Goal: Task Accomplishment & Management: Complete application form

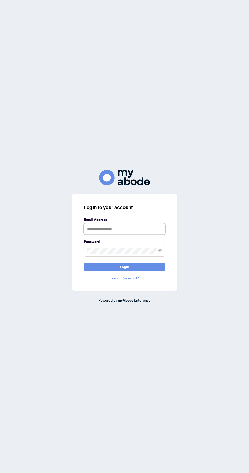
click at [132, 235] on input "text" at bounding box center [124, 229] width 81 height 12
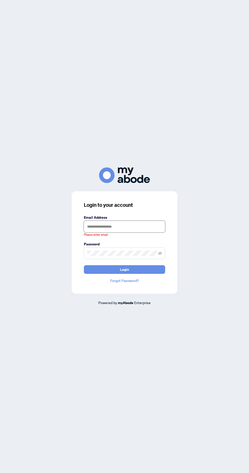
type input "**********"
click at [84, 265] on button "Login" at bounding box center [124, 269] width 81 height 9
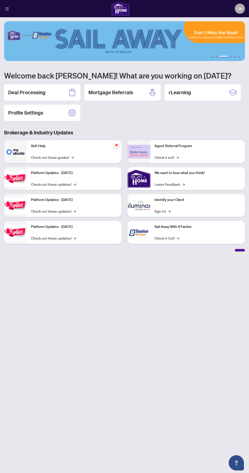
click at [53, 89] on div "Deal Processing" at bounding box center [42, 92] width 76 height 16
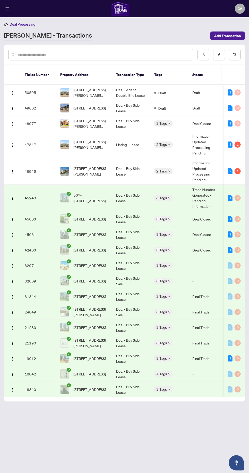
click at [14, 140] on button "button" at bounding box center [12, 144] width 8 height 8
click at [44, 146] on span "View Transaction" at bounding box center [36, 149] width 48 height 6
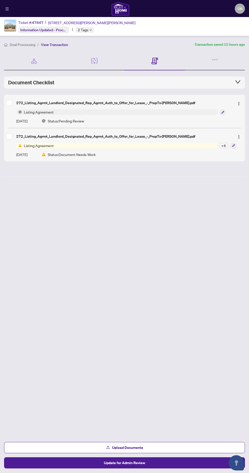
click at [214, 59] on icon "button" at bounding box center [214, 59] width 1 height 1
click at [202, 69] on span "Transaction Communication" at bounding box center [193, 72] width 44 height 6
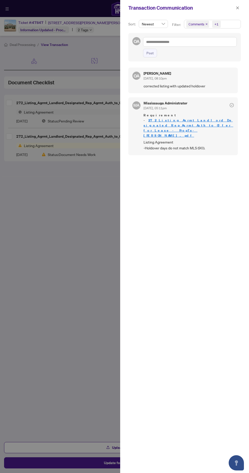
click at [110, 205] on div at bounding box center [124, 236] width 249 height 473
click at [236, 9] on icon "close" at bounding box center [237, 7] width 3 height 3
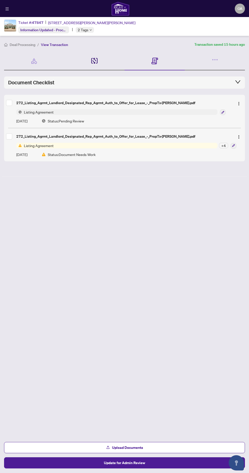
click at [94, 60] on icon at bounding box center [94, 61] width 6 height 6
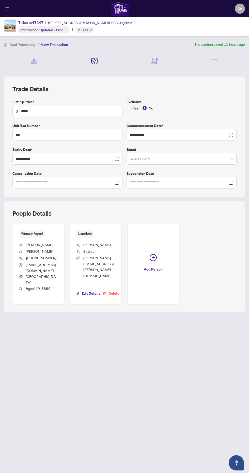
click at [167, 54] on div "Documents Required" at bounding box center [154, 61] width 60 height 19
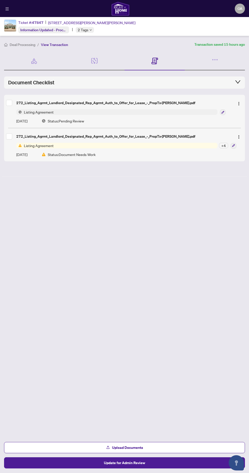
click at [215, 60] on icon "button" at bounding box center [214, 59] width 7 height 7
click at [34, 60] on icon at bounding box center [34, 60] width 7 height 7
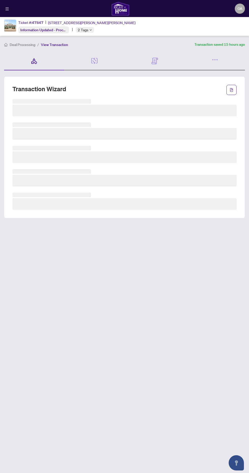
click at [36, 60] on icon at bounding box center [34, 60] width 7 height 7
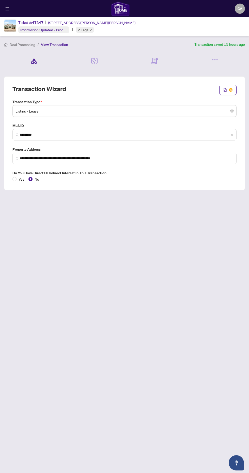
click at [167, 64] on div "Documents Required" at bounding box center [154, 61] width 60 height 19
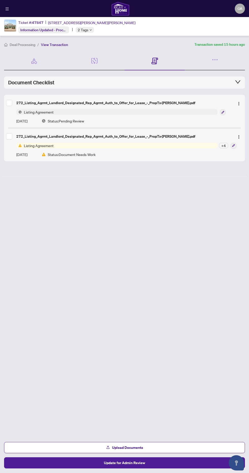
click at [160, 447] on button "Upload Documents" at bounding box center [124, 447] width 241 height 11
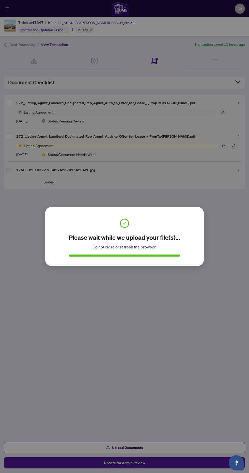
click at [157, 298] on div "Please wait while we upload your file(s)... Do not close or refresh the browser…" at bounding box center [124, 236] width 249 height 473
click at [164, 287] on div "Please wait while we upload your file(s)... Do not close or refresh the browser…" at bounding box center [124, 236] width 249 height 473
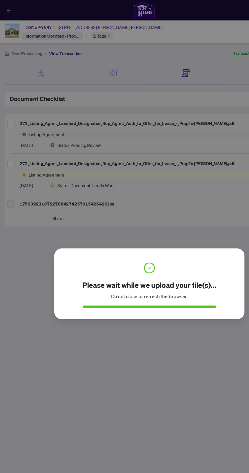
click at [121, 224] on span at bounding box center [124, 223] width 9 height 3
click at [125, 224] on icon "check" at bounding box center [124, 223] width 3 height 3
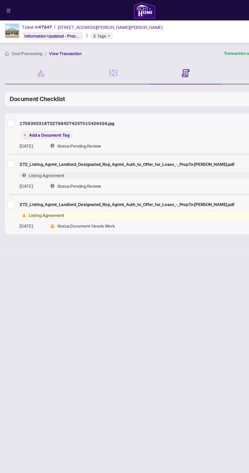
click at [47, 111] on span "Add a Document Tag" at bounding box center [41, 113] width 34 height 4
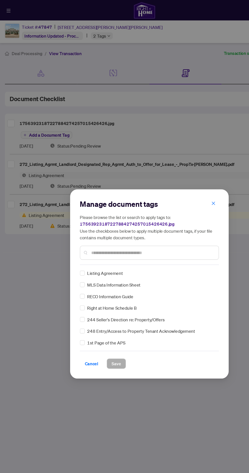
click at [114, 222] on div "Manage document tags Please browse the list or search to apply tags to: 1756392…" at bounding box center [125, 236] width 116 height 141
click at [99, 211] on input "text" at bounding box center [127, 211] width 102 height 6
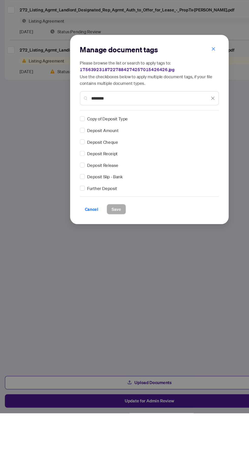
type input "*******"
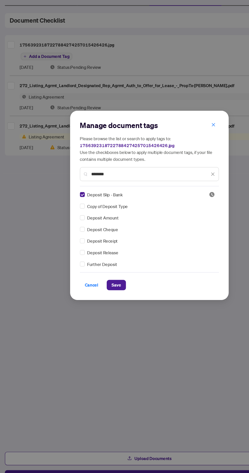
click at [94, 303] on span "Save" at bounding box center [97, 303] width 8 height 8
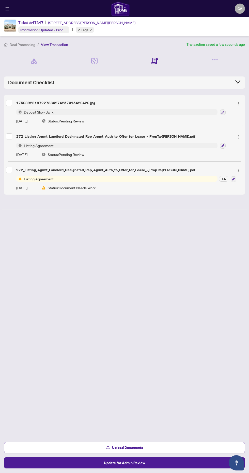
click at [184, 468] on button "Update for Admin Review" at bounding box center [124, 462] width 241 height 11
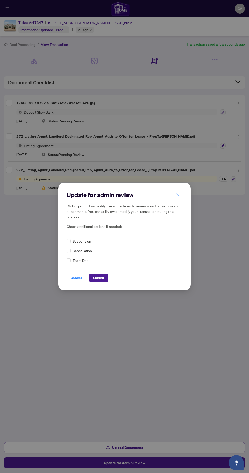
click at [100, 282] on span "Submit" at bounding box center [98, 278] width 11 height 8
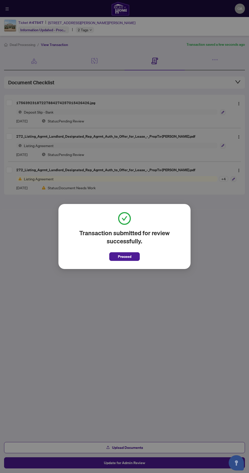
click at [127, 260] on span "Proceed" at bounding box center [124, 256] width 13 height 8
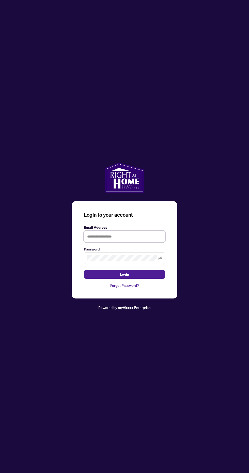
click at [136, 242] on input "text" at bounding box center [124, 236] width 81 height 12
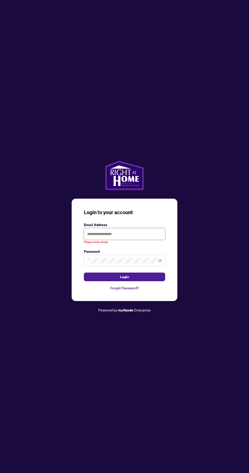
type input "**********"
click at [84, 272] on button "Login" at bounding box center [124, 276] width 81 height 9
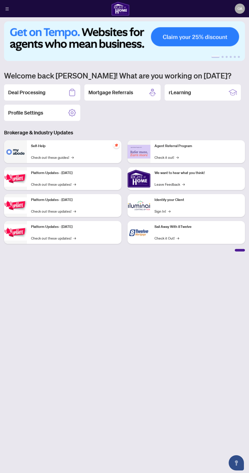
click at [24, 91] on h2 "Deal Processing" at bounding box center [26, 92] width 37 height 7
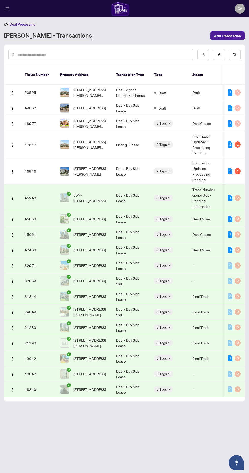
click at [14, 140] on button "button" at bounding box center [12, 144] width 8 height 8
click at [21, 145] on li "View Transaction" at bounding box center [36, 148] width 55 height 8
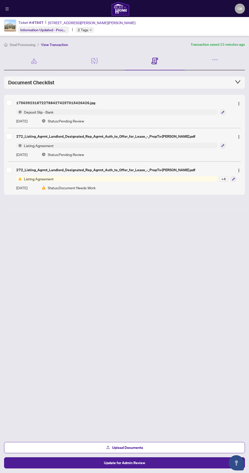
click at [36, 111] on span "Deposit Slip - Bank" at bounding box center [39, 112] width 34 height 6
click at [36, 109] on span "Deposit Slip - Bank" at bounding box center [39, 112] width 34 height 6
click at [60, 109] on span "Deposit Slip - Bank" at bounding box center [116, 112] width 201 height 6
click at [73, 99] on div "17563923187227884274257015426426.jpg" at bounding box center [124, 103] width 237 height 8
click at [235, 101] on button "button" at bounding box center [239, 103] width 8 height 8
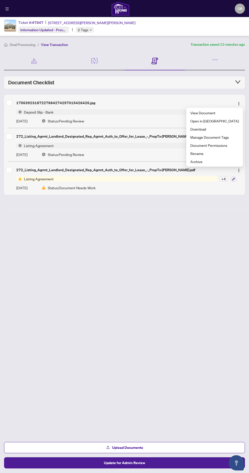
click at [222, 111] on span "View Document" at bounding box center [214, 113] width 48 height 6
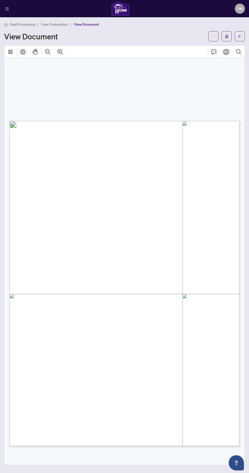
click at [226, 36] on img "button" at bounding box center [226, 37] width 3 height 4
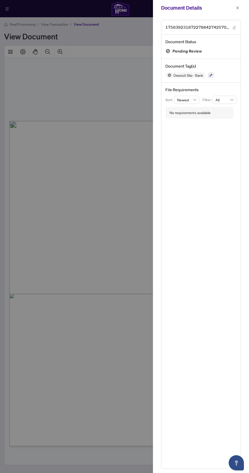
click at [132, 106] on div at bounding box center [124, 236] width 249 height 473
click at [135, 97] on div at bounding box center [124, 236] width 249 height 473
click at [240, 8] on button "button" at bounding box center [237, 8] width 7 height 6
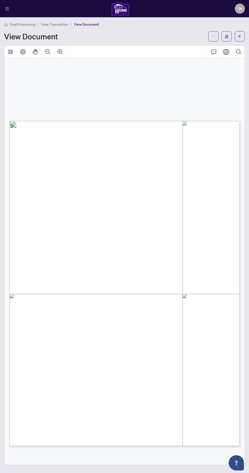
click at [23, 51] on button "Page Layout" at bounding box center [23, 52] width 12 height 12
